Goal: Task Accomplishment & Management: Manage account settings

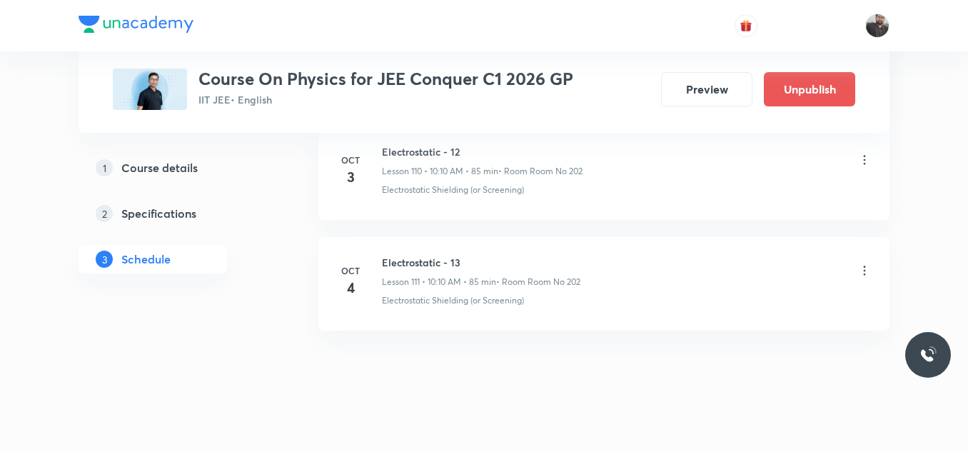
click at [868, 264] on icon at bounding box center [865, 271] width 14 height 14
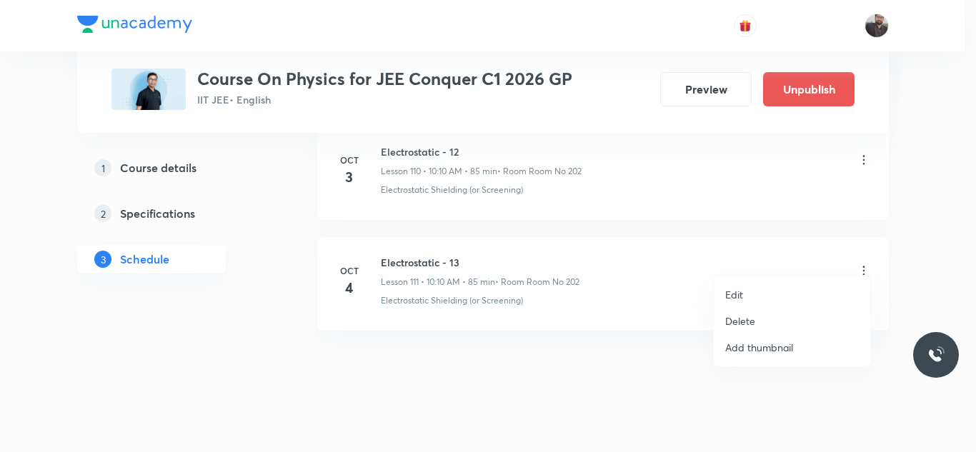
click at [749, 288] on li "Edit" at bounding box center [791, 294] width 156 height 26
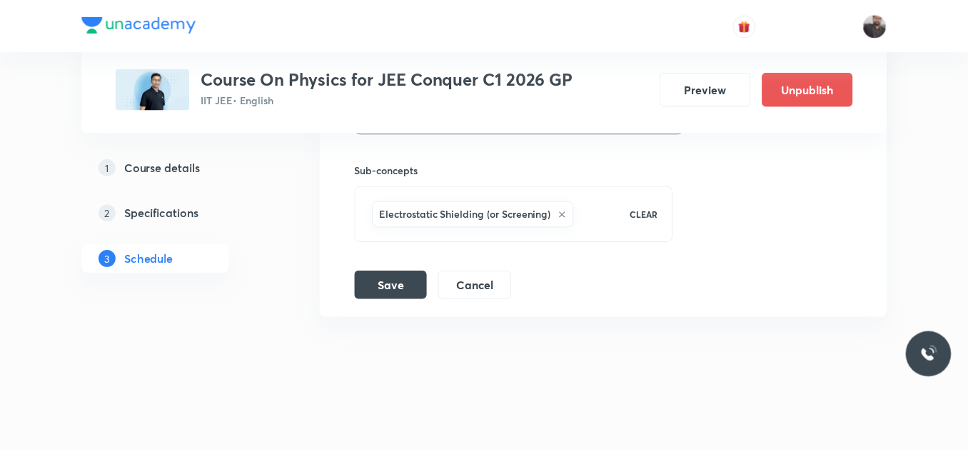
scroll to position [12903, 0]
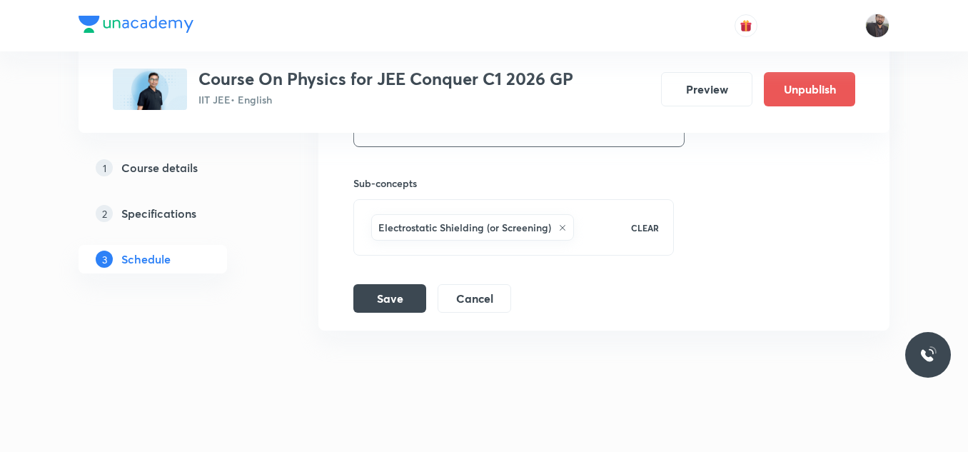
click at [560, 224] on icon at bounding box center [563, 228] width 9 height 9
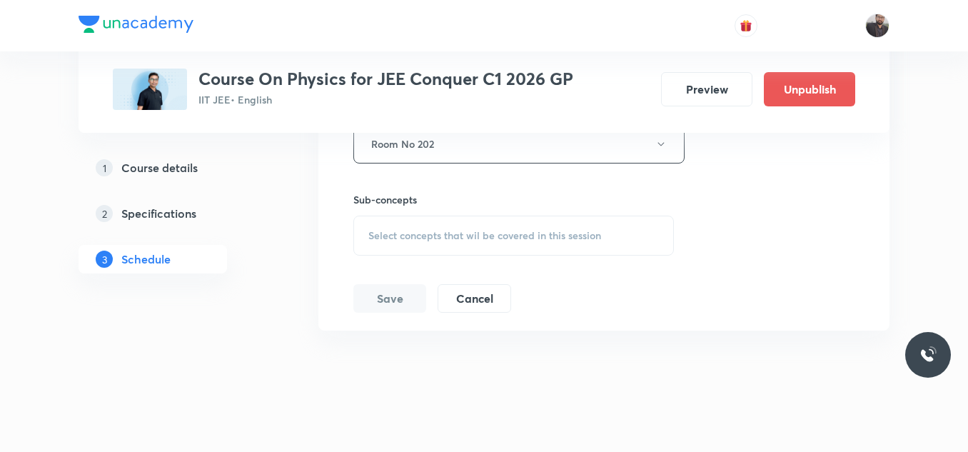
click at [471, 230] on span "Select concepts that wil be covered in this session" at bounding box center [485, 235] width 233 height 11
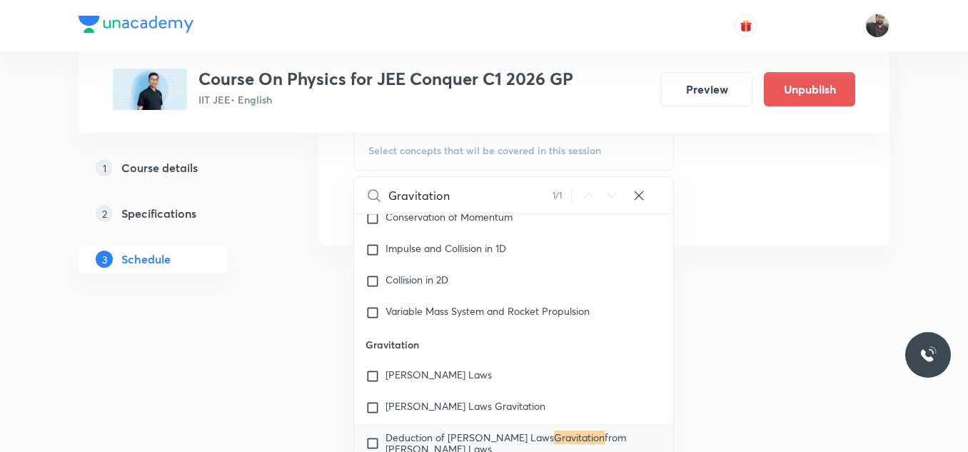
scroll to position [5479, 0]
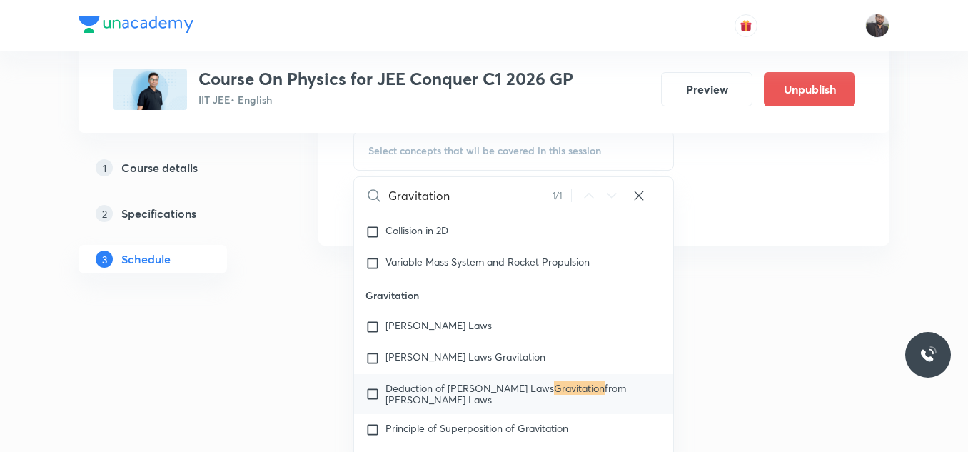
type input "Gravitation"
click at [474, 381] on span "Deduction of Newton's Laws" at bounding box center [470, 388] width 169 height 14
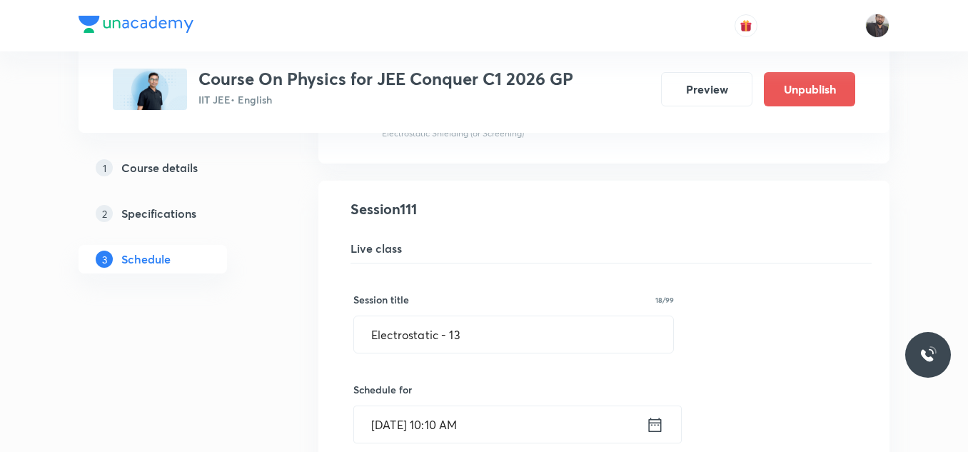
scroll to position [12328, 0]
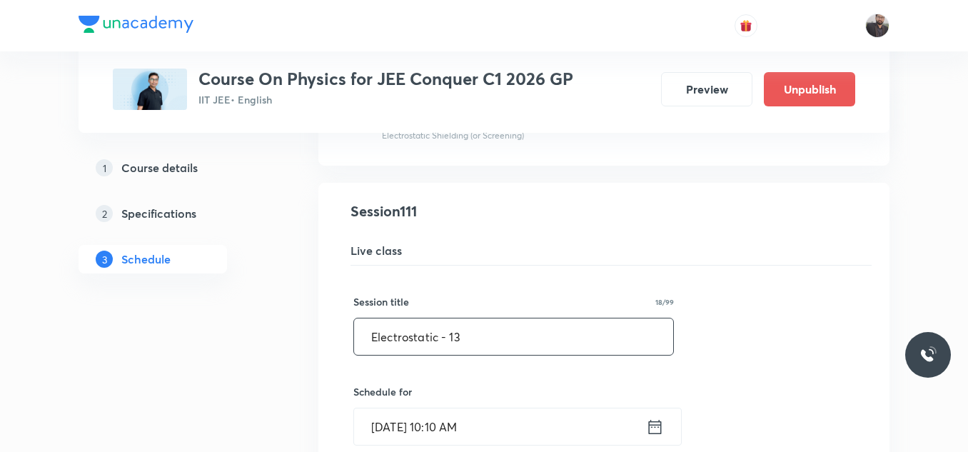
drag, startPoint x: 469, startPoint y: 315, endPoint x: 337, endPoint y: 314, distance: 131.4
paste input "Gravitation"
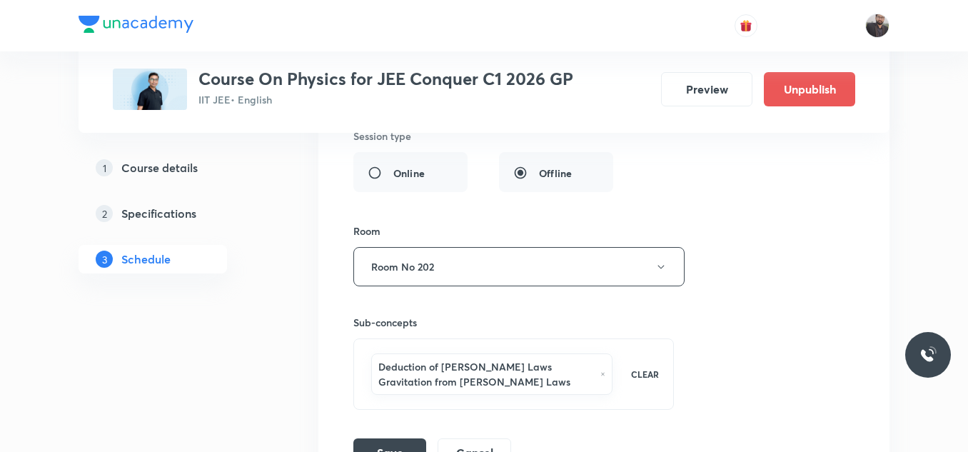
scroll to position [12911, 0]
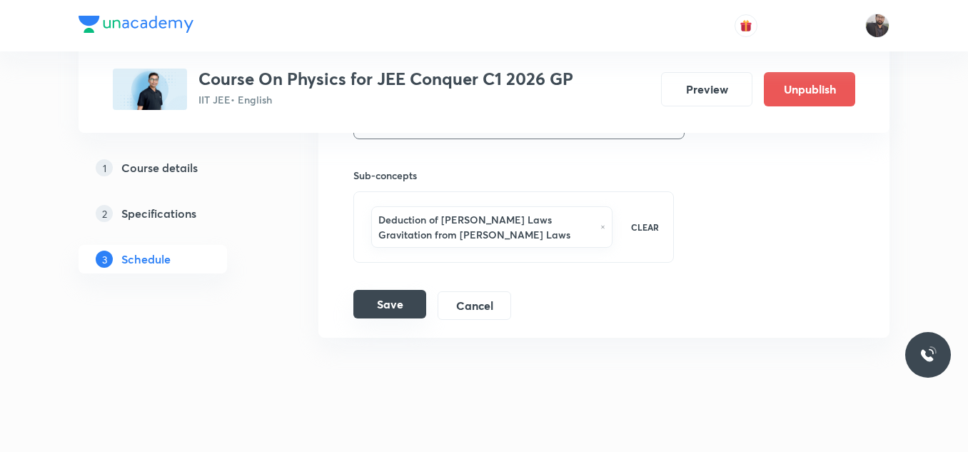
type input "Gravitation - 01"
drag, startPoint x: 398, startPoint y: 294, endPoint x: 629, endPoint y: 317, distance: 231.9
click at [601, 223] on icon at bounding box center [603, 227] width 5 height 9
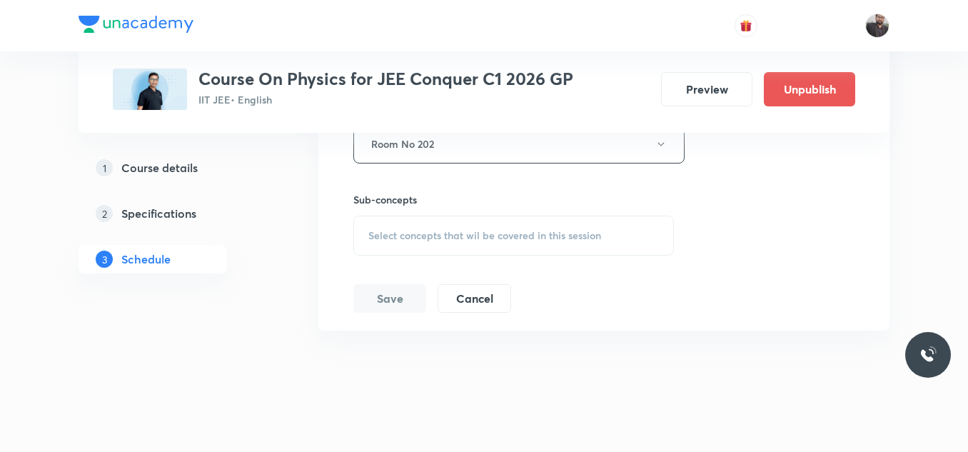
click at [469, 230] on span "Select concepts that wil be covered in this session" at bounding box center [485, 235] width 233 height 11
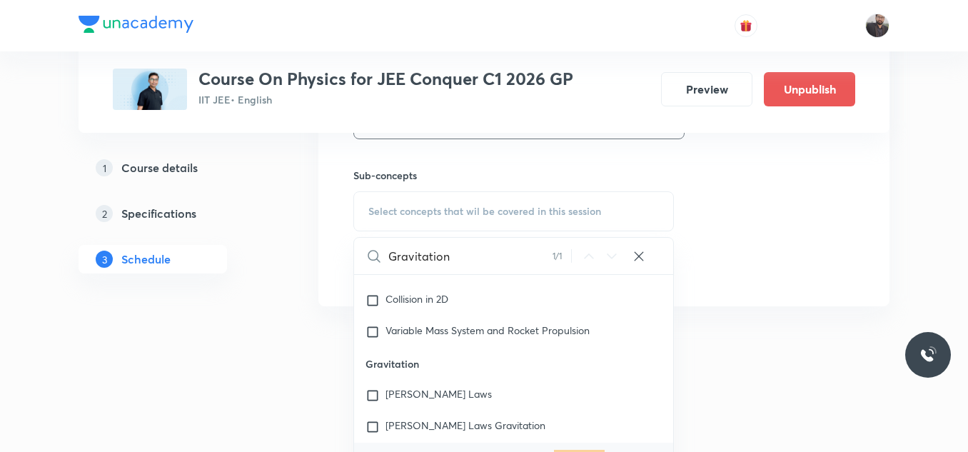
scroll to position [5479, 0]
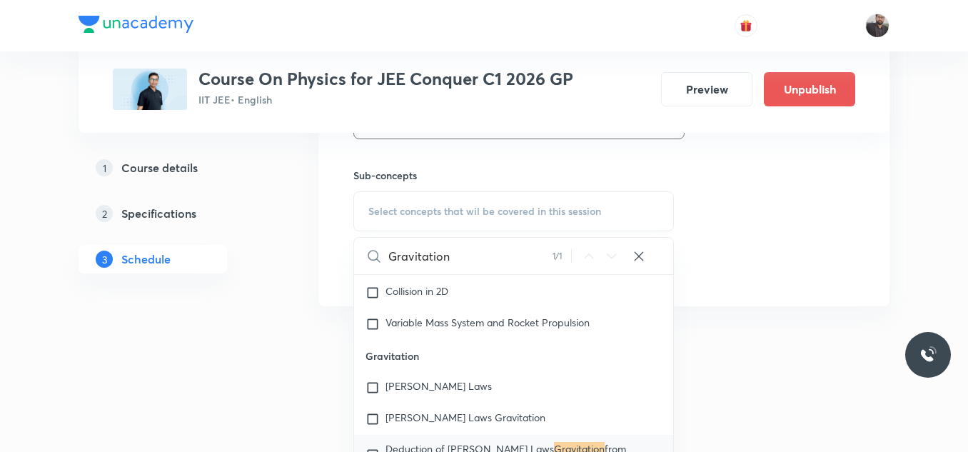
type input "Gravitation"
click at [475, 444] on span "Deduction of Newton's Laws" at bounding box center [470, 449] width 169 height 14
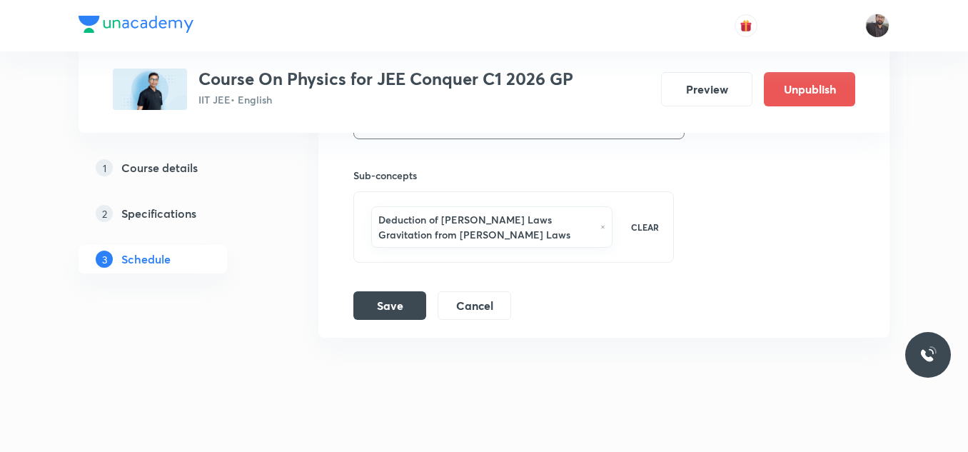
click at [475, 446] on div at bounding box center [484, 459] width 968 height 26
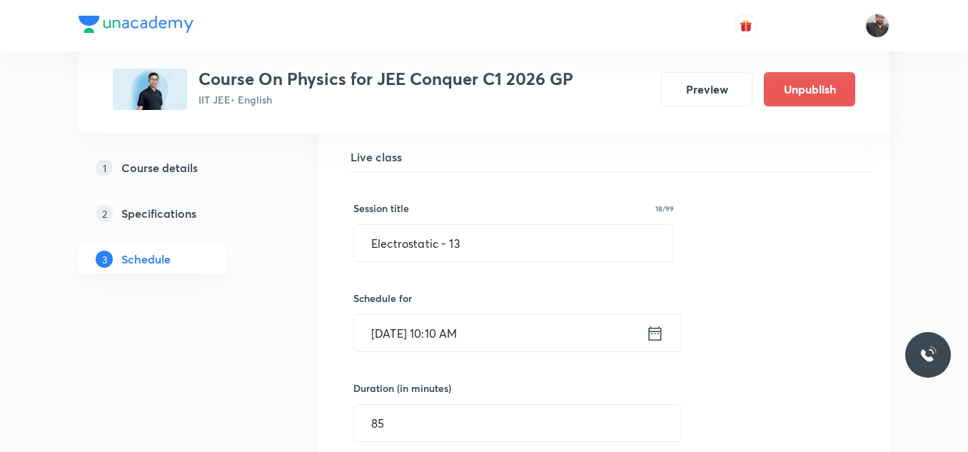
scroll to position [12419, 0]
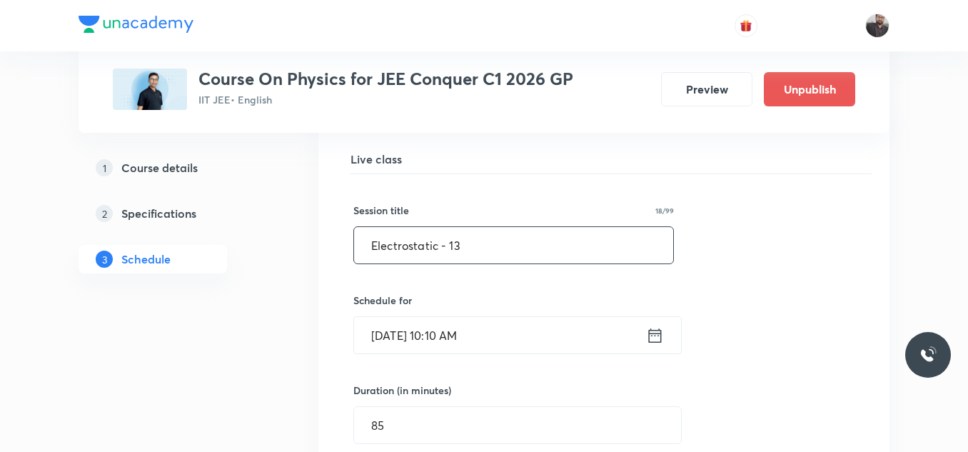
drag, startPoint x: 494, startPoint y: 241, endPoint x: 363, endPoint y: 244, distance: 131.4
click at [363, 244] on input "Electrostatic - 13" at bounding box center [513, 245] width 319 height 36
paste input "Gravitation"
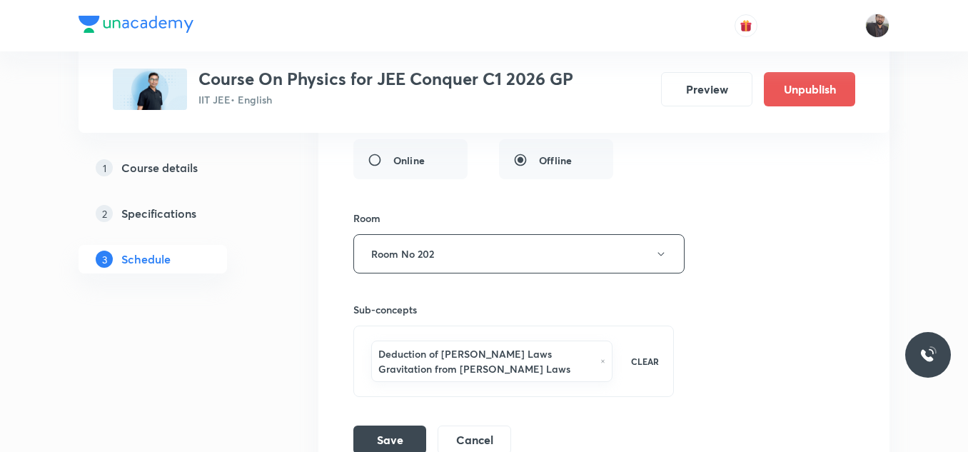
scroll to position [12777, 0]
type input "Gravitation - 01"
click at [390, 429] on button "Save" at bounding box center [390, 438] width 73 height 29
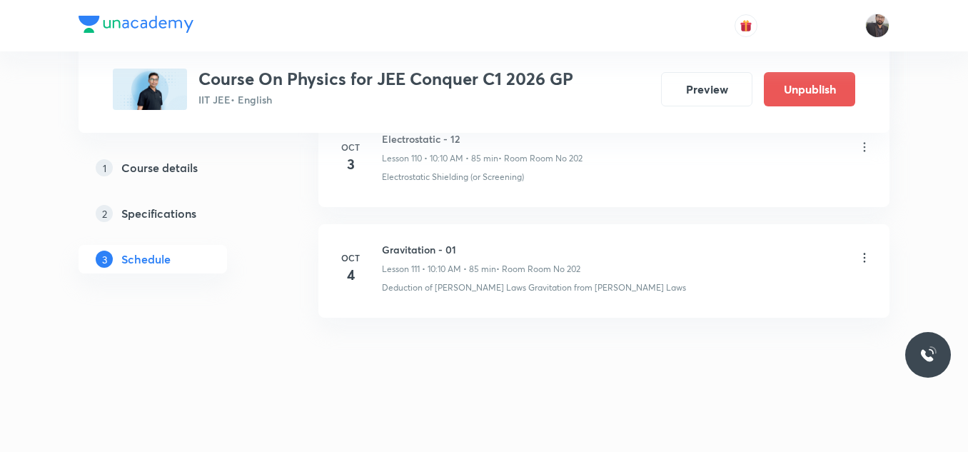
scroll to position [12354, 0]
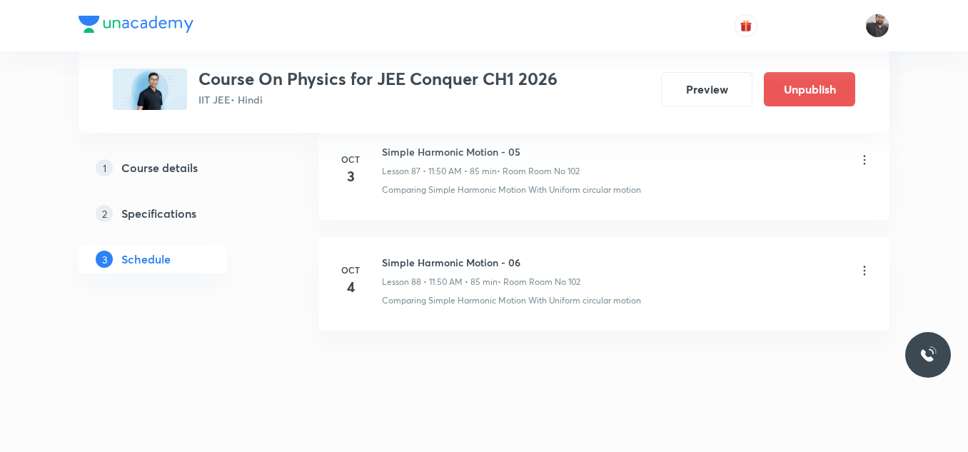
click at [864, 264] on icon at bounding box center [865, 271] width 14 height 14
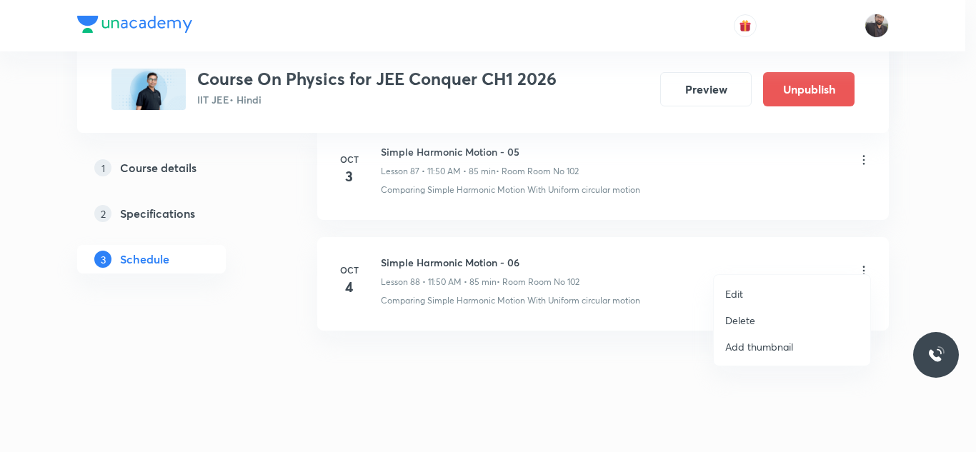
click at [775, 293] on li "Edit" at bounding box center [791, 294] width 156 height 26
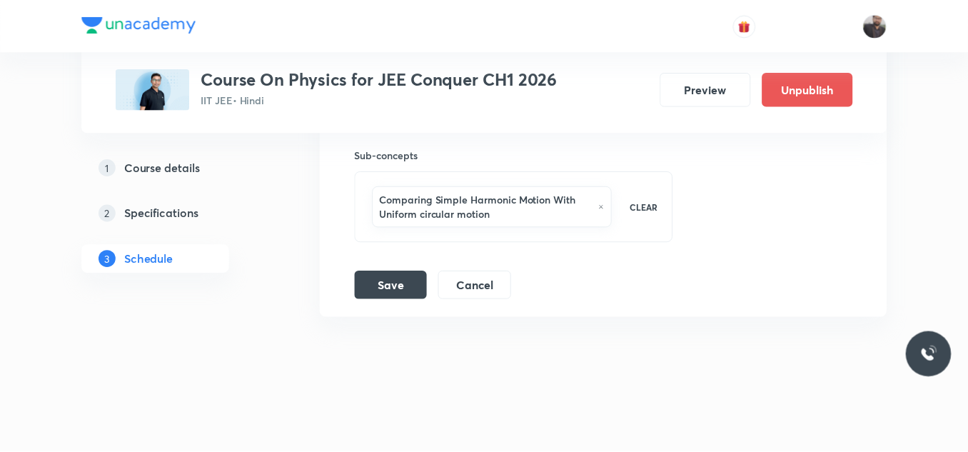
scroll to position [10358, 0]
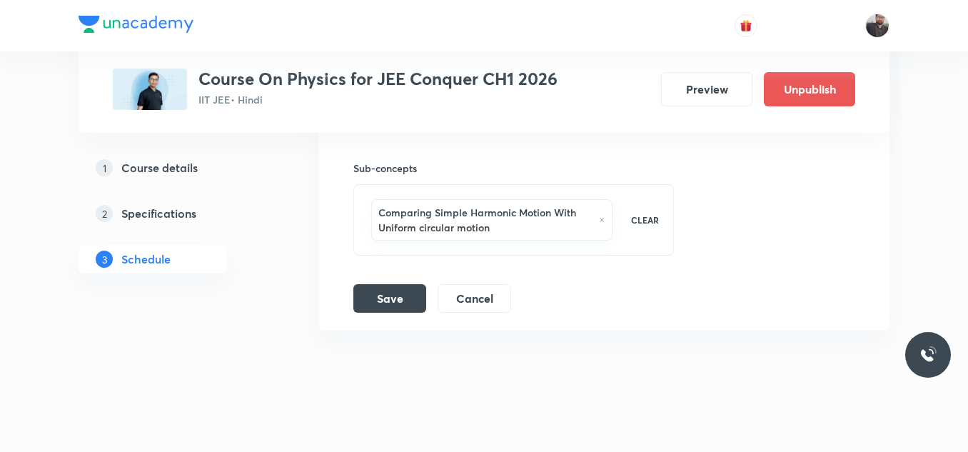
click at [604, 216] on icon at bounding box center [602, 220] width 6 height 9
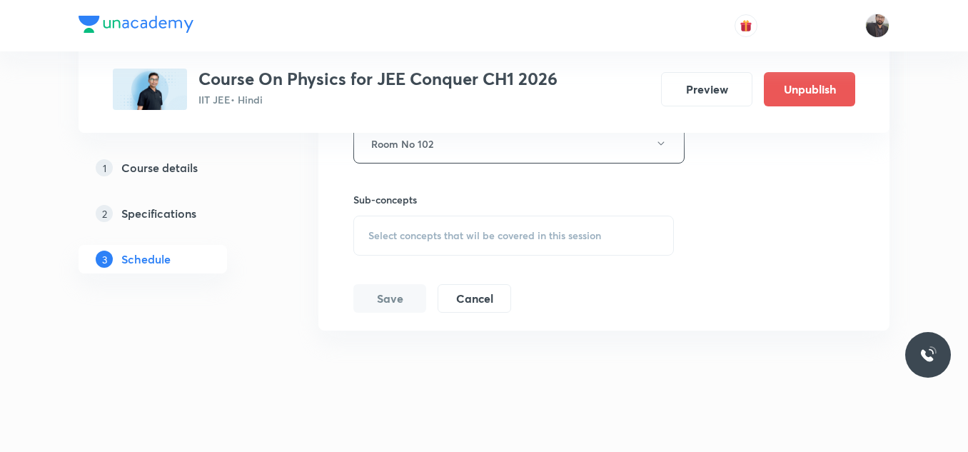
click at [505, 230] on span "Select concepts that wil be covered in this session" at bounding box center [485, 235] width 233 height 11
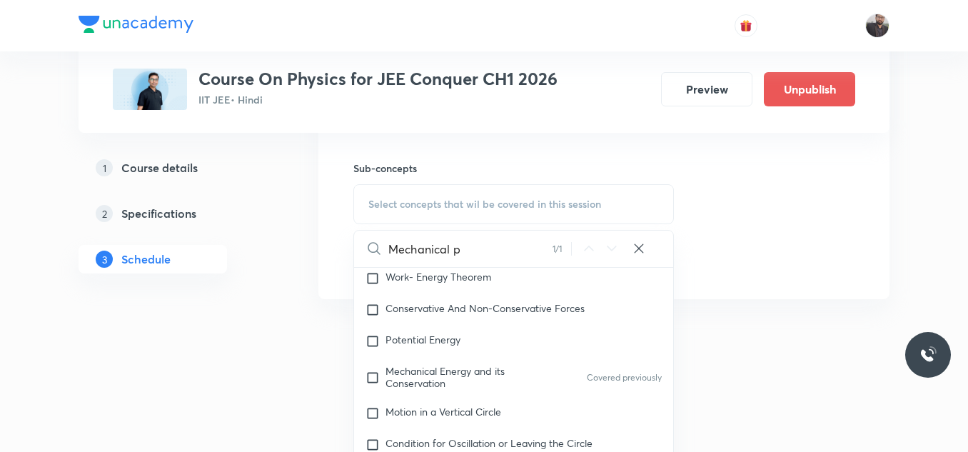
scroll to position [2218, 0]
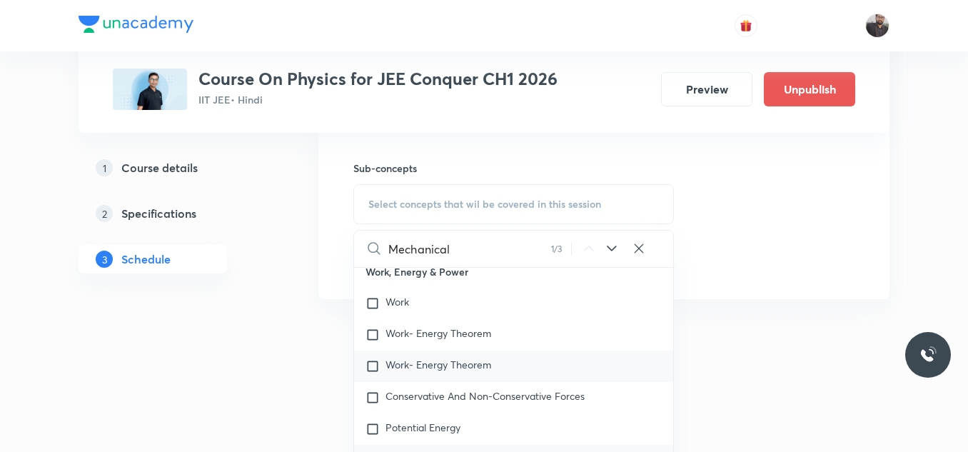
type input "Mechanical"
click at [491, 256] on p "Work, Energy & Power" at bounding box center [513, 272] width 319 height 32
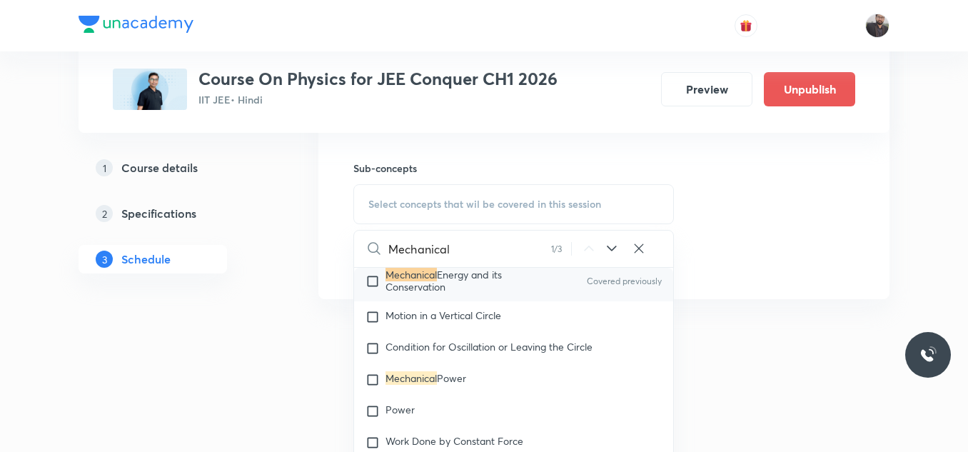
scroll to position [2285, 0]
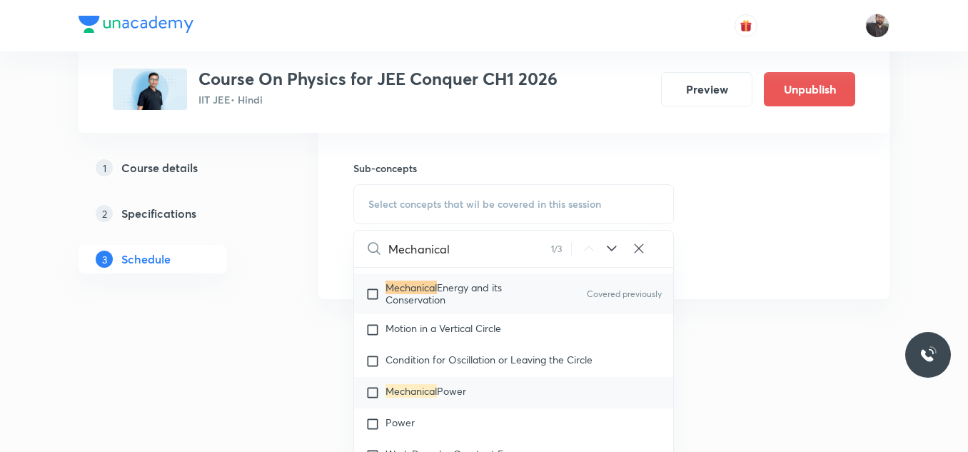
click at [437, 384] on mark "Mechanical" at bounding box center [411, 391] width 51 height 14
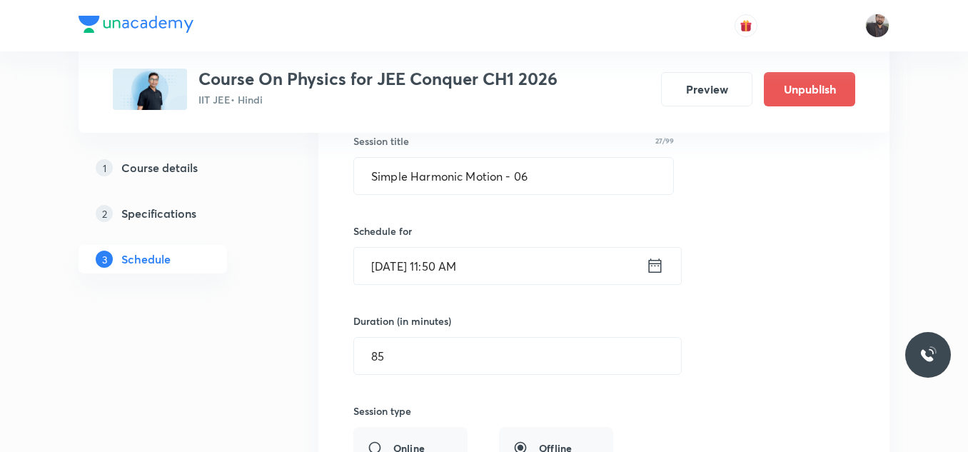
scroll to position [9898, 0]
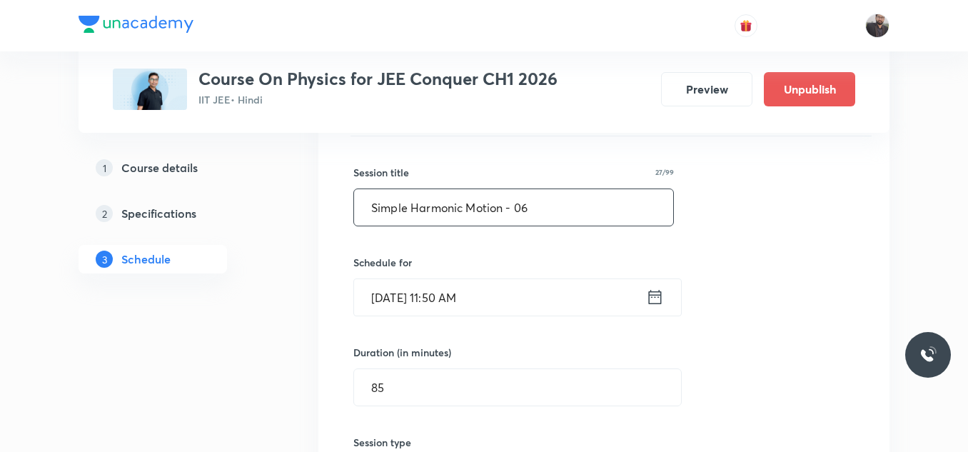
drag, startPoint x: 537, startPoint y: 191, endPoint x: 341, endPoint y: 176, distance: 197.0
click at [341, 176] on div "Simple Harmonic Motion - 06 Lesson 88 • Room Room No 102 Comparing Simple Harmo…" at bounding box center [604, 414] width 536 height 687
paste input "Mechanical properties of fluid"
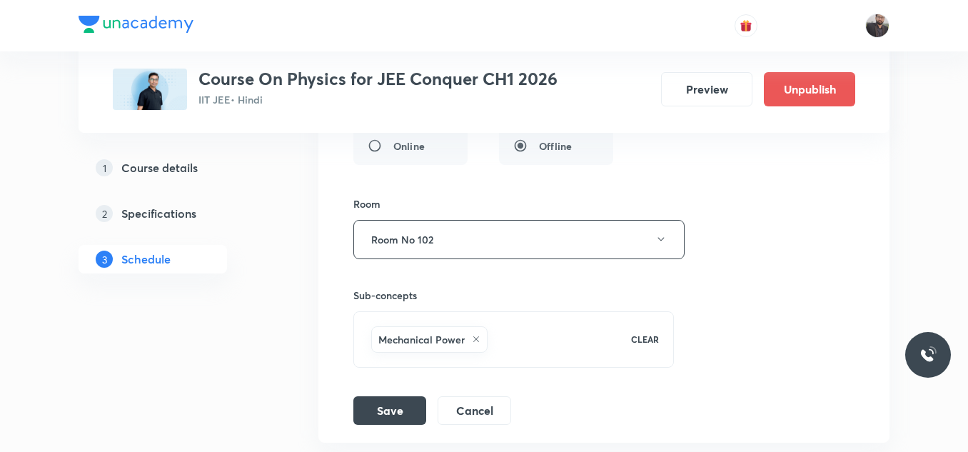
scroll to position [10234, 0]
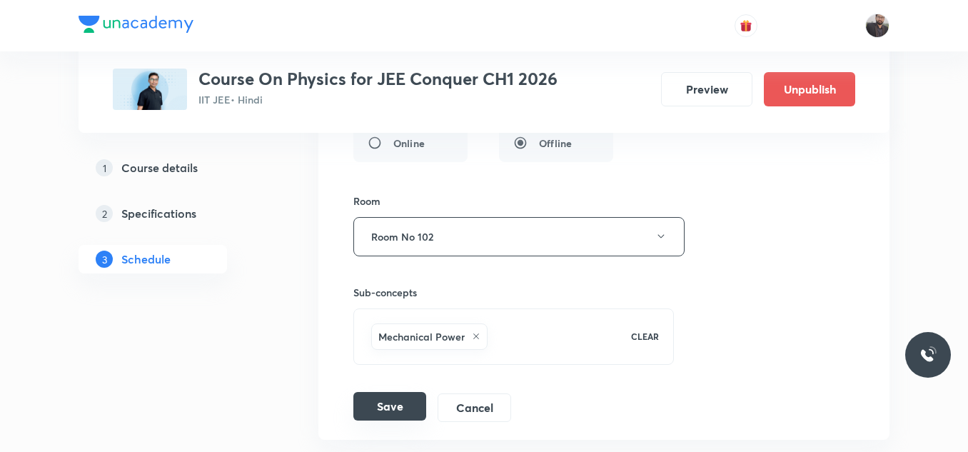
type input "Mechanical properties of fluid - 01"
click at [390, 396] on button "Save" at bounding box center [390, 406] width 73 height 29
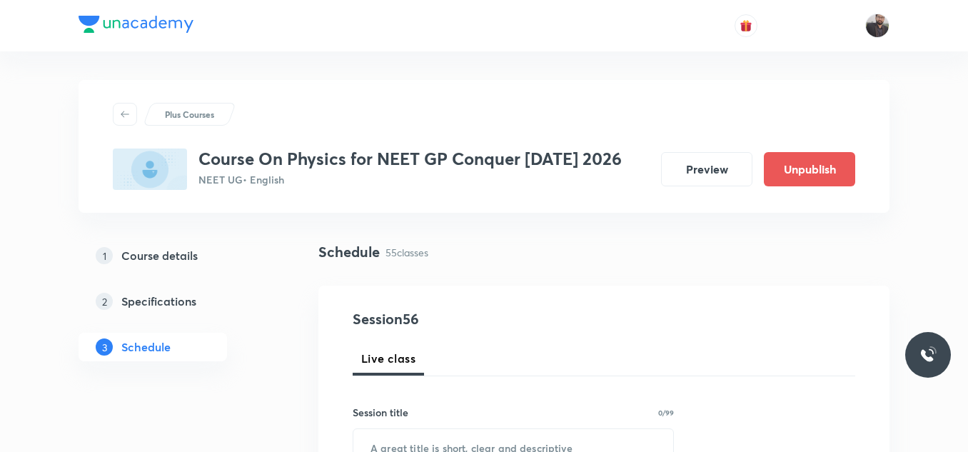
scroll to position [6826, 0]
